Goal: Navigation & Orientation: Find specific page/section

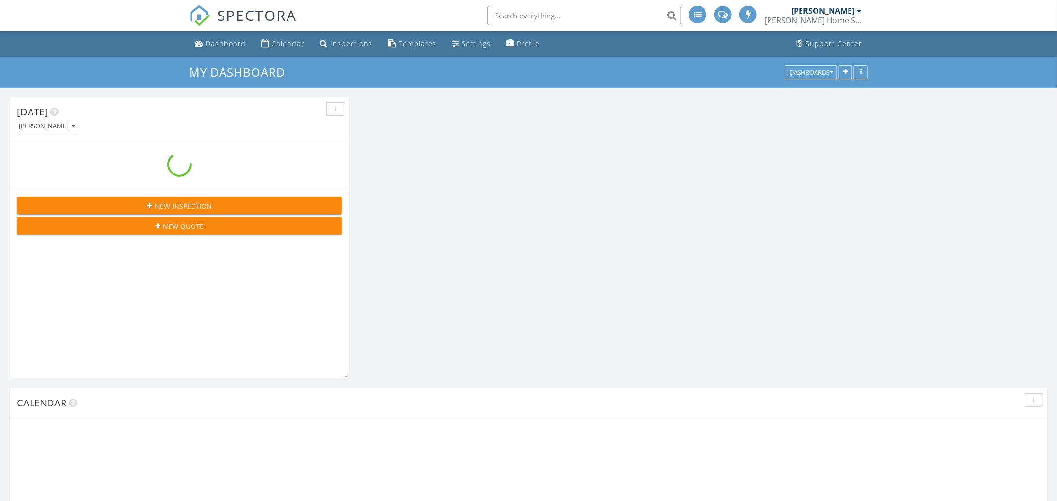
scroll to position [1552, 1072]
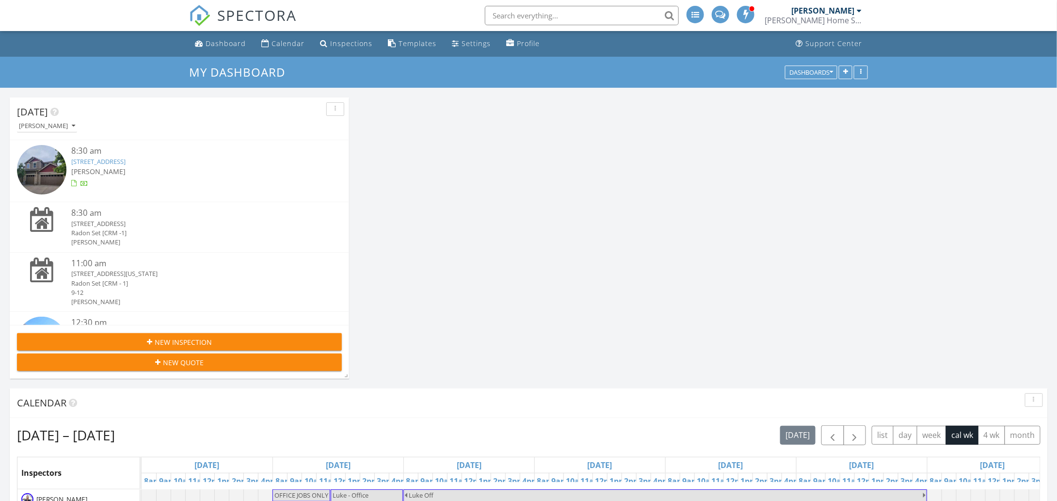
click at [51, 164] on img at bounding box center [41, 169] width 49 height 49
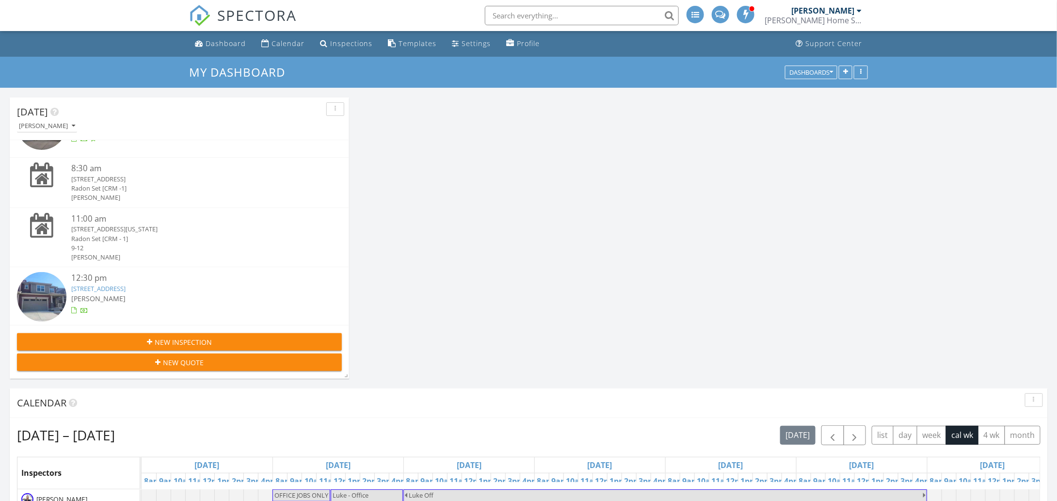
click at [52, 295] on img at bounding box center [41, 296] width 49 height 49
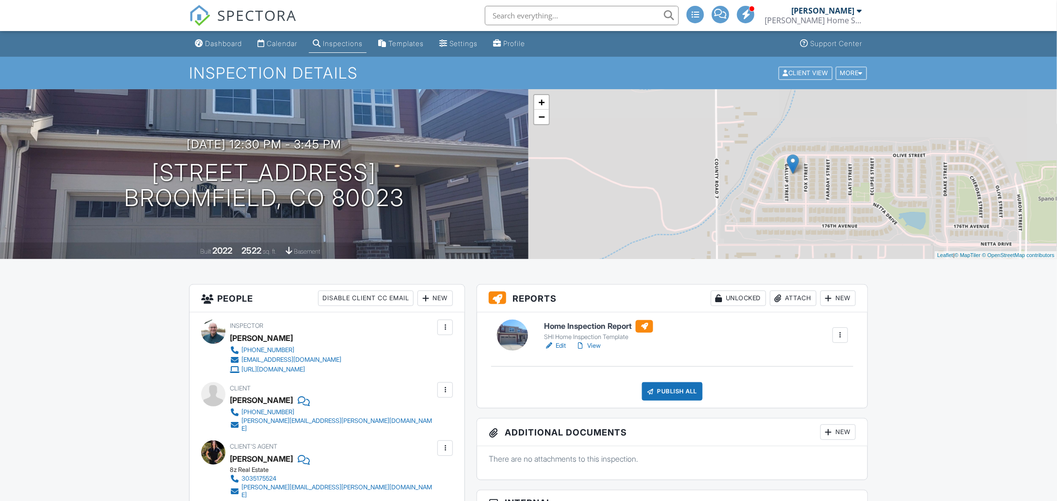
click at [596, 343] on link "View" at bounding box center [587, 346] width 25 height 10
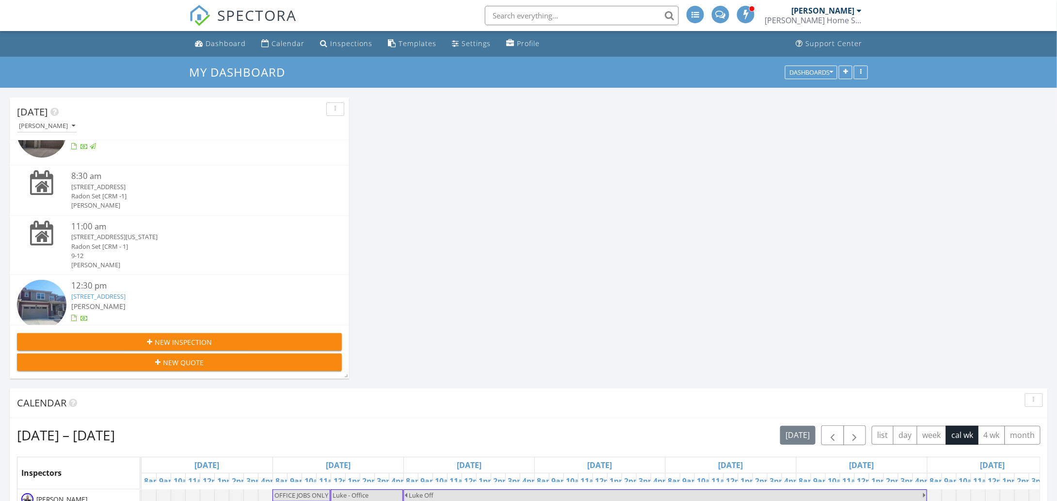
scroll to position [45, 0]
